Goal: Task Accomplishment & Management: Manage account settings

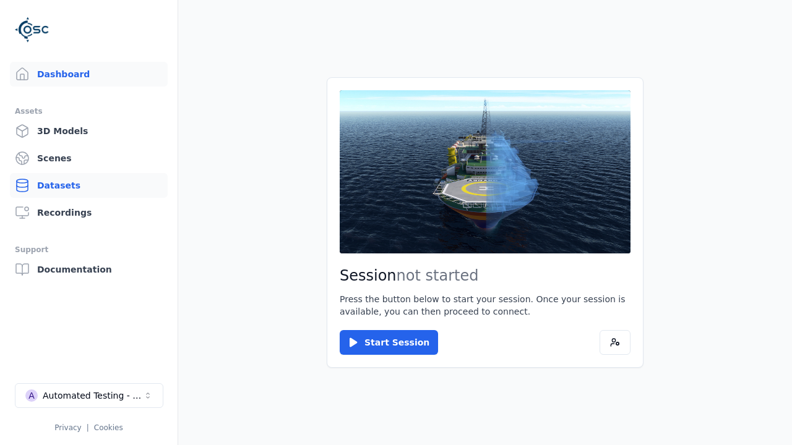
click at [88, 186] on link "Datasets" at bounding box center [89, 185] width 158 height 25
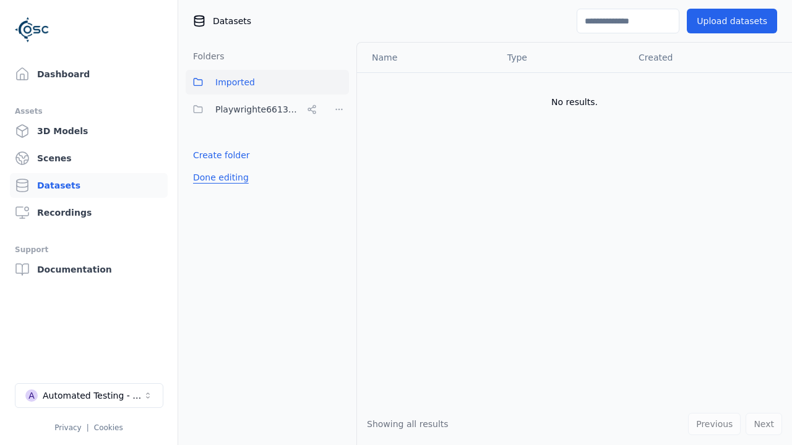
click at [218, 178] on button "Done editing" at bounding box center [221, 177] width 71 height 22
click at [88, 186] on link "Datasets" at bounding box center [89, 185] width 158 height 25
click at [207, 166] on button "Done editing" at bounding box center [221, 177] width 71 height 22
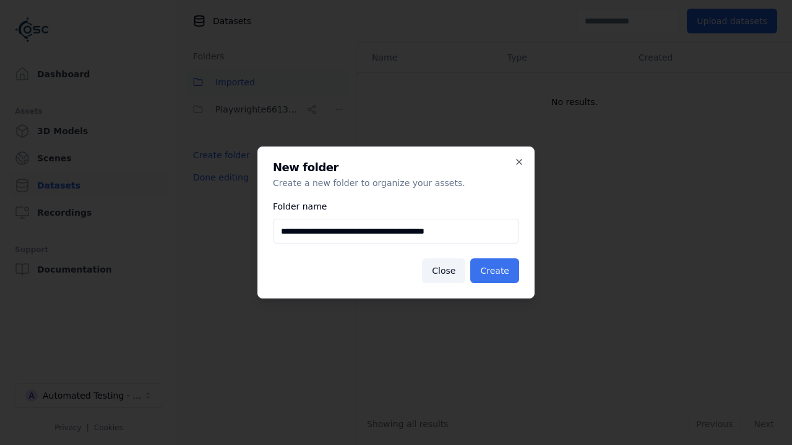
type input "**********"
click at [496, 271] on button "Create" at bounding box center [494, 271] width 49 height 25
click at [218, 189] on button "Done editing" at bounding box center [221, 177] width 71 height 22
click at [207, 182] on button "Done editing" at bounding box center [221, 177] width 71 height 22
click at [339, 109] on html "**********" at bounding box center [396, 222] width 792 height 445
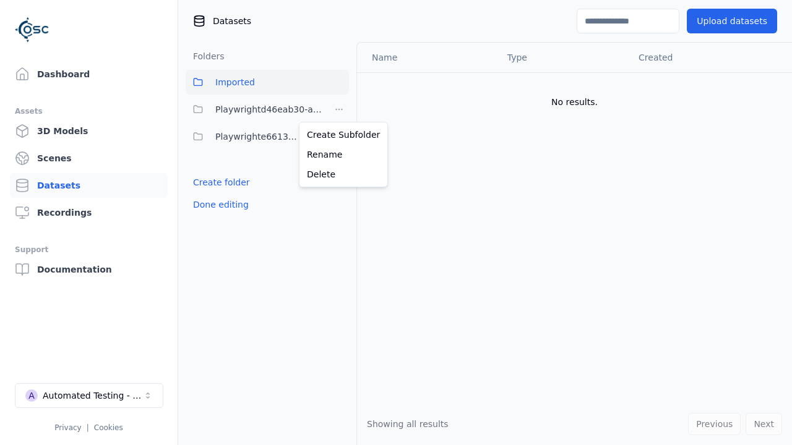
click at [396, 223] on html "Support Dashboard Assets 3D Models Scenes Datasets Recordings Support Documenta…" at bounding box center [396, 222] width 792 height 445
click at [218, 205] on button "Done editing" at bounding box center [221, 205] width 71 height 22
click at [207, 194] on button "Done editing" at bounding box center [221, 205] width 71 height 22
click at [339, 109] on html "Support Dashboard Assets 3D Models Scenes Datasets Recordings Support Documenta…" at bounding box center [396, 222] width 792 height 445
click at [338, 174] on div "Delete" at bounding box center [343, 175] width 83 height 20
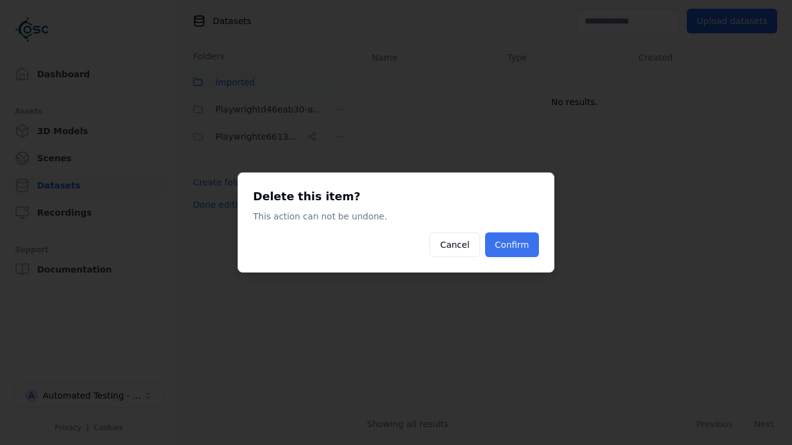
click at [513, 245] on button "Confirm" at bounding box center [512, 245] width 54 height 25
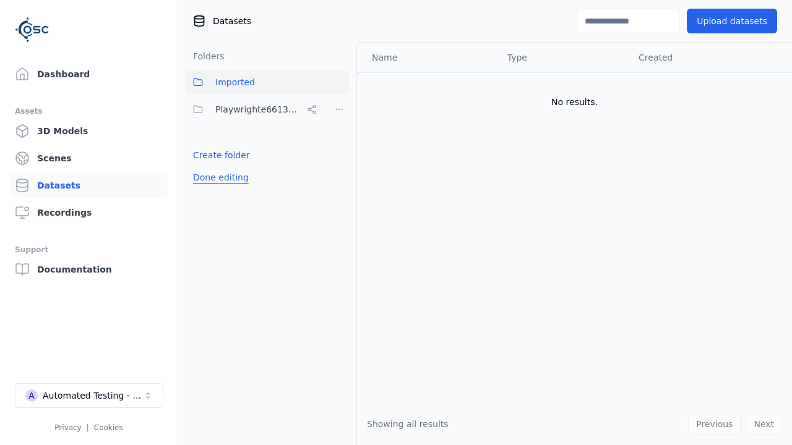
click at [218, 178] on button "Done editing" at bounding box center [221, 177] width 71 height 22
